Goal: Information Seeking & Learning: Learn about a topic

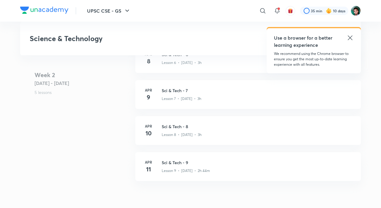
scroll to position [414, 0]
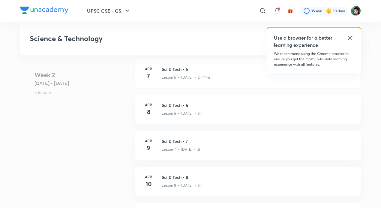
click at [181, 77] on p "Lesson 5 • Apr 7 • 2h 49m" at bounding box center [186, 77] width 48 height 5
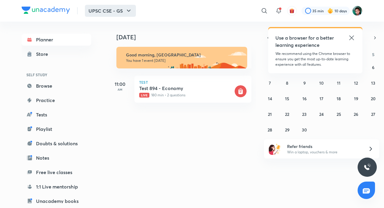
click at [118, 14] on button "UPSC CSE - GS" at bounding box center [110, 11] width 51 height 12
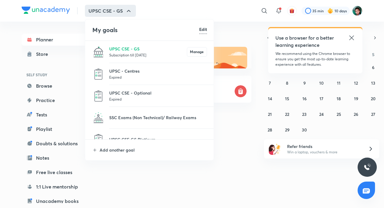
click at [125, 76] on p "Expired" at bounding box center [158, 77] width 98 height 6
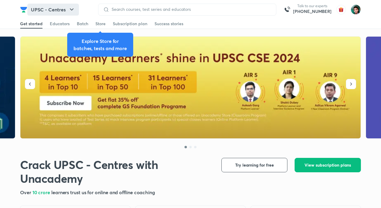
click at [73, 14] on button "UPSC - Centres" at bounding box center [53, 10] width 52 height 12
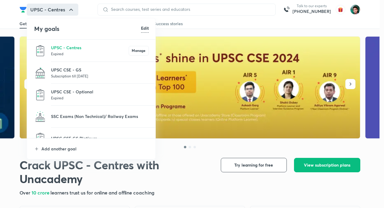
click at [72, 62] on hr at bounding box center [103, 62] width 105 height 0
click at [73, 73] on p "UPSC CSE - GS" at bounding box center [100, 70] width 98 height 6
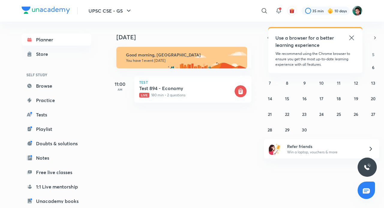
click at [352, 38] on icon at bounding box center [352, 37] width 5 height 5
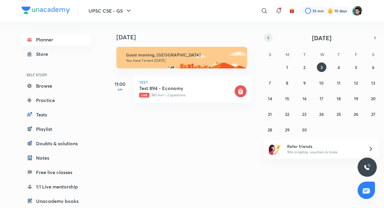
click at [271, 38] on button "button" at bounding box center [268, 38] width 8 height 8
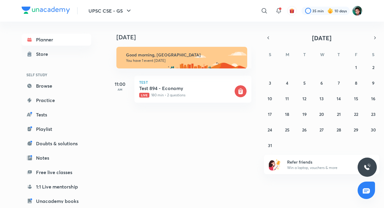
click at [299, 82] on div "27 28 29 30 31 1 2 3 4 5 6 7 8 9 10 11 12 13 14 15 16 17 18 19 20 21 22 23 24 2…" at bounding box center [321, 106] width 115 height 88
click at [300, 82] on div "27 28 29 30 31 1 2 3 4 5 6 7 8 9 10 11 12 13 14 15 16 17 18 19 20 21 22 23 24 2…" at bounding box center [321, 106] width 115 height 88
click at [303, 82] on button "5" at bounding box center [305, 83] width 10 height 10
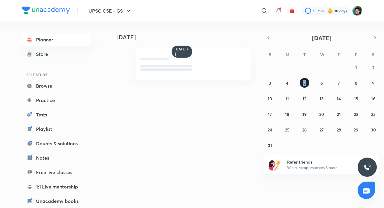
click at [303, 82] on button "5" at bounding box center [305, 83] width 10 height 10
click at [44, 41] on link "Planner" at bounding box center [57, 40] width 70 height 12
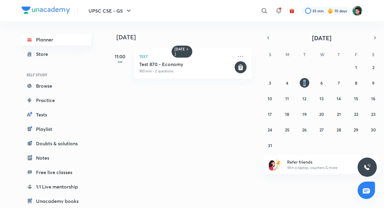
click at [44, 41] on link "Planner" at bounding box center [57, 40] width 70 height 12
click at [126, 14] on icon "button" at bounding box center [128, 10] width 7 height 7
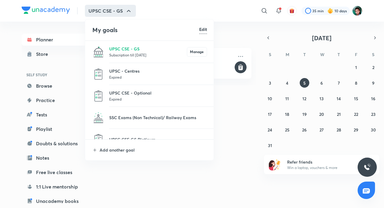
click at [128, 80] on li "UPSC - Centres Expired" at bounding box center [149, 74] width 129 height 22
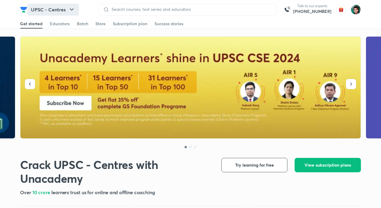
click at [74, 8] on icon "button" at bounding box center [71, 9] width 7 height 7
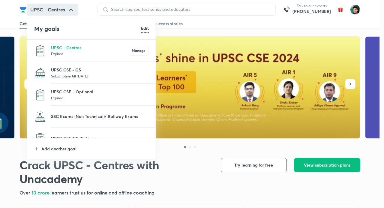
click at [77, 68] on p "UPSC CSE - GS" at bounding box center [100, 70] width 98 height 6
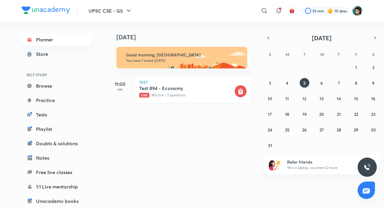
click at [189, 89] on h5 "Test 894 - Economy" at bounding box center [186, 88] width 94 height 6
click at [202, 89] on h5 "Test 894 - Economy" at bounding box center [186, 88] width 94 height 6
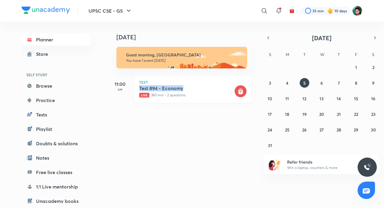
click at [202, 89] on h5 "Test 894 - Economy" at bounding box center [186, 88] width 94 height 6
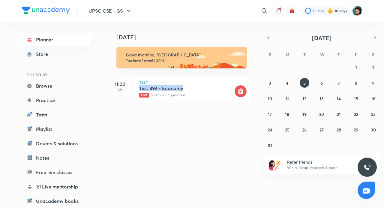
click at [202, 89] on h5 "Test 894 - Economy" at bounding box center [186, 88] width 94 height 6
click at [239, 89] on rect at bounding box center [241, 91] width 12 height 12
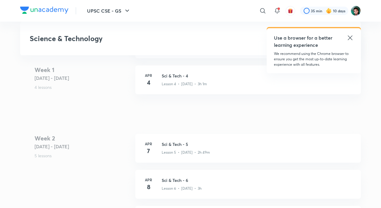
scroll to position [418, 0]
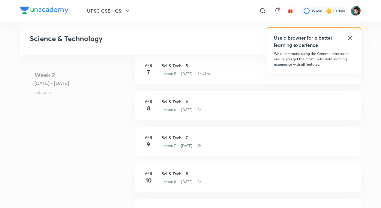
click at [208, 146] on div "Lesson 7 • [DATE] • 3h" at bounding box center [258, 145] width 192 height 8
